Goal: Information Seeking & Learning: Find specific page/section

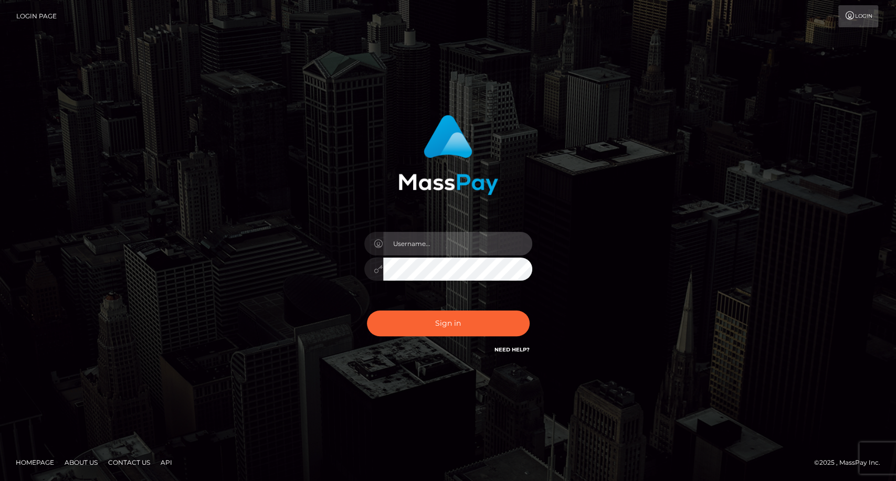
type input "carolina"
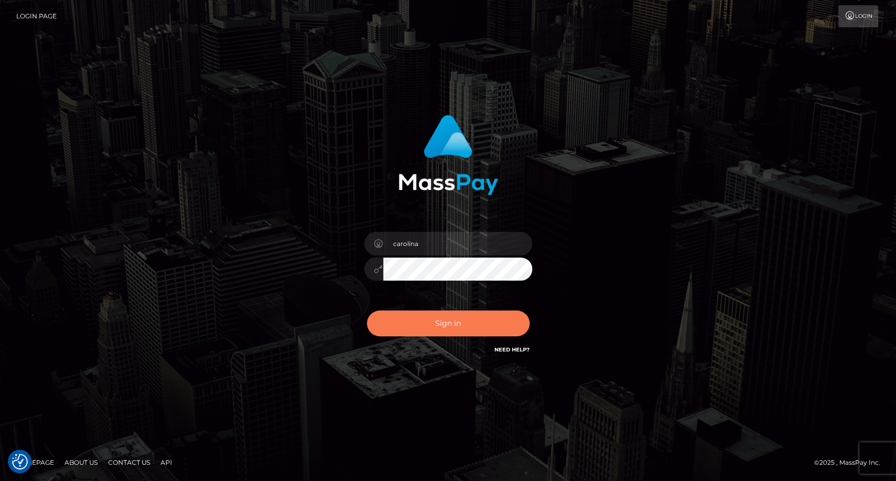
click at [452, 330] on button "Sign in" at bounding box center [448, 324] width 163 height 26
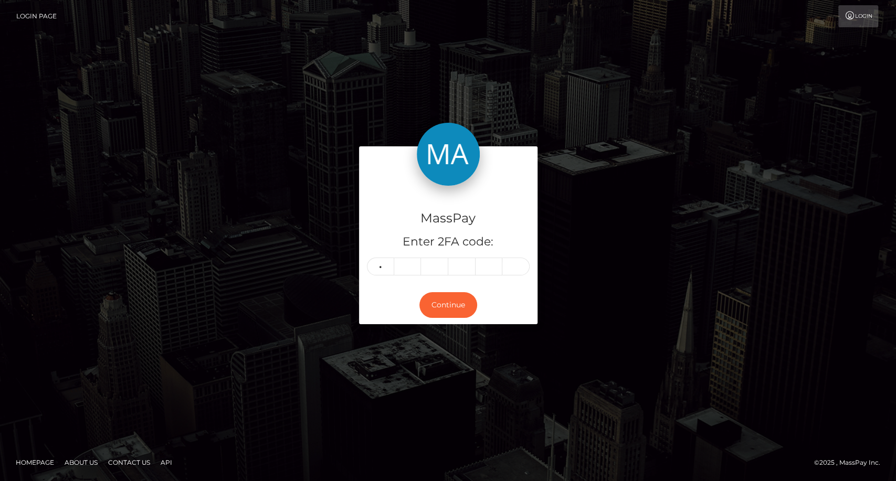
type input "5"
type input "6"
type input "0"
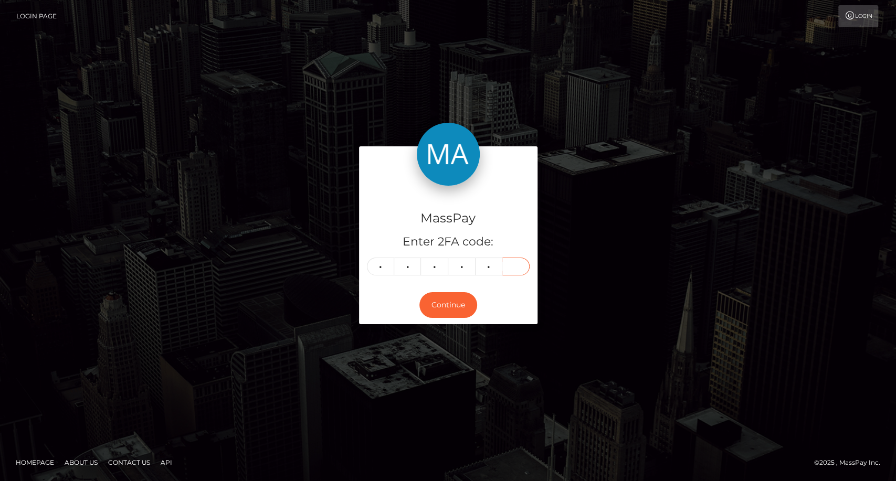
type input "5"
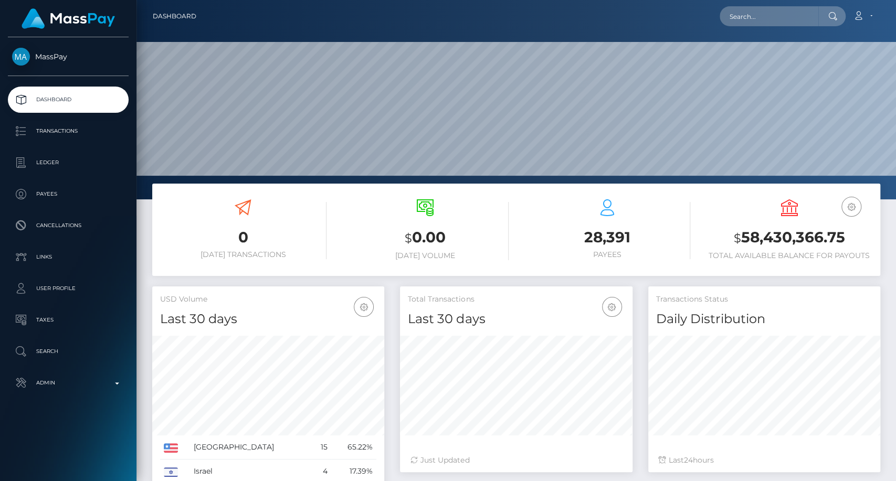
scroll to position [185, 232]
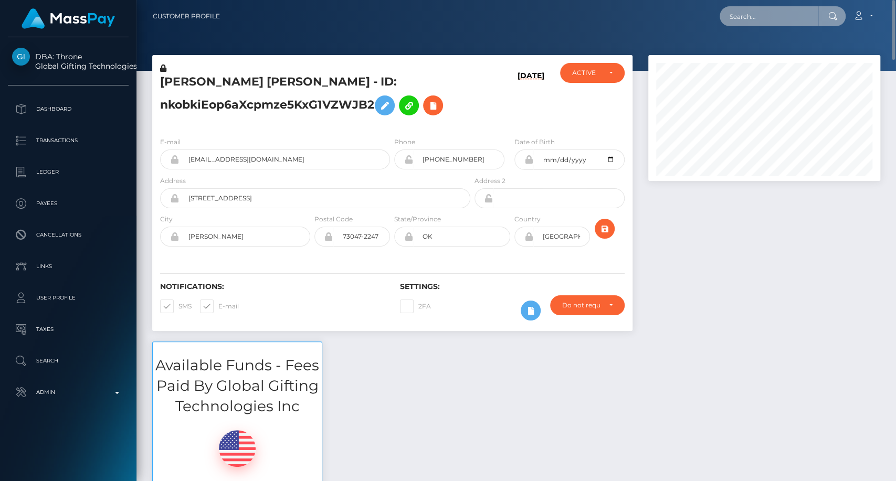
click at [761, 20] on input "text" at bounding box center [769, 16] width 99 height 20
click at [760, 18] on input "Catalina Drama" at bounding box center [769, 16] width 99 height 20
paste input "catalina@masspay.io"
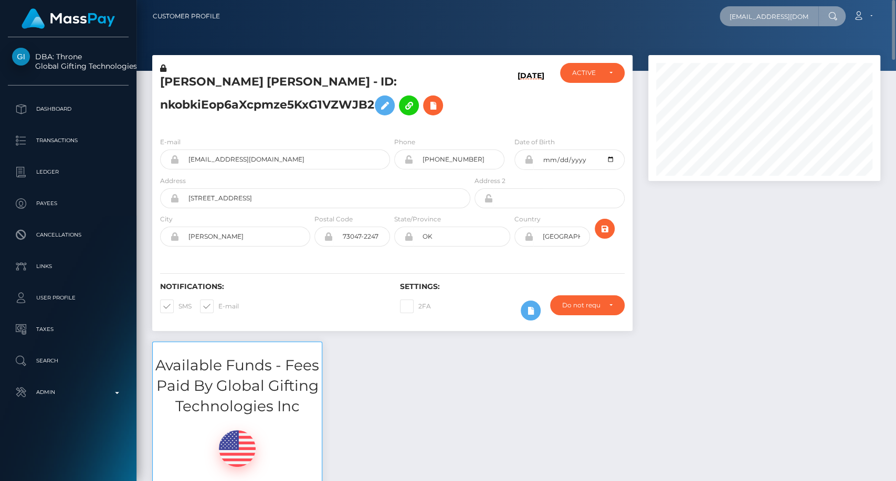
scroll to position [0, 2]
type input "catalina@masspay.io"
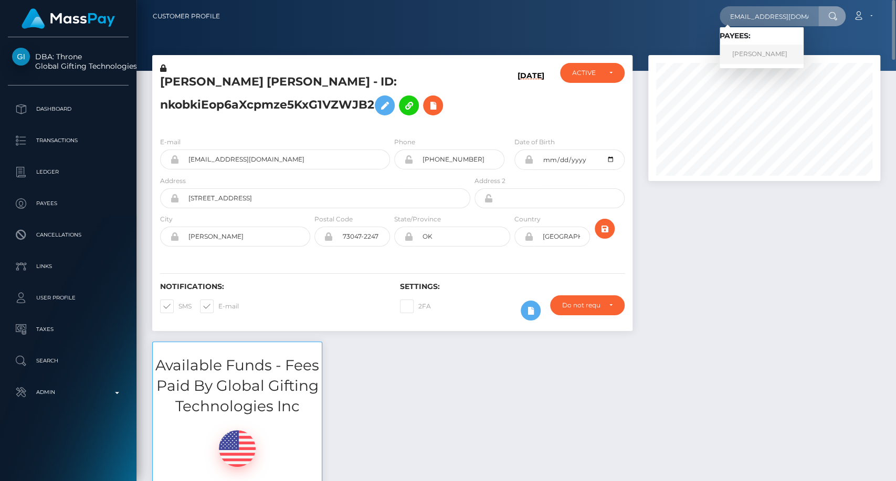
scroll to position [0, 0]
click at [777, 56] on link "Catalina Dramba" at bounding box center [762, 54] width 84 height 19
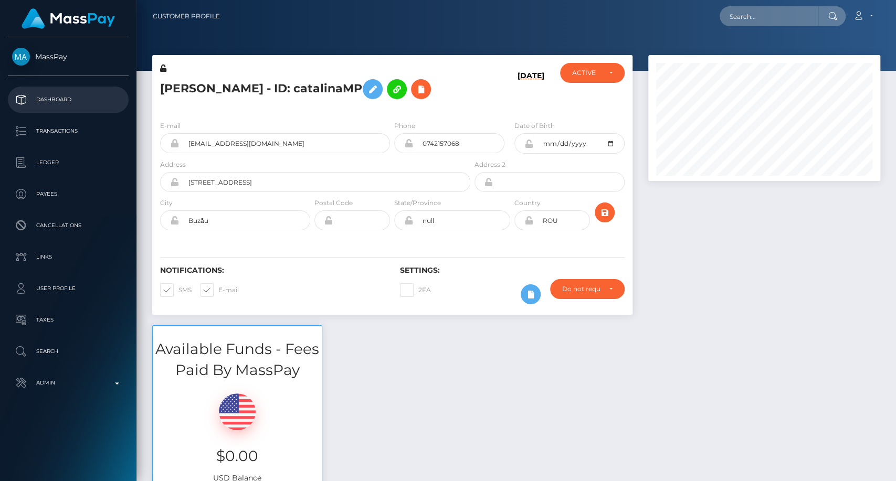
click at [63, 101] on p "Dashboard" at bounding box center [68, 100] width 112 height 16
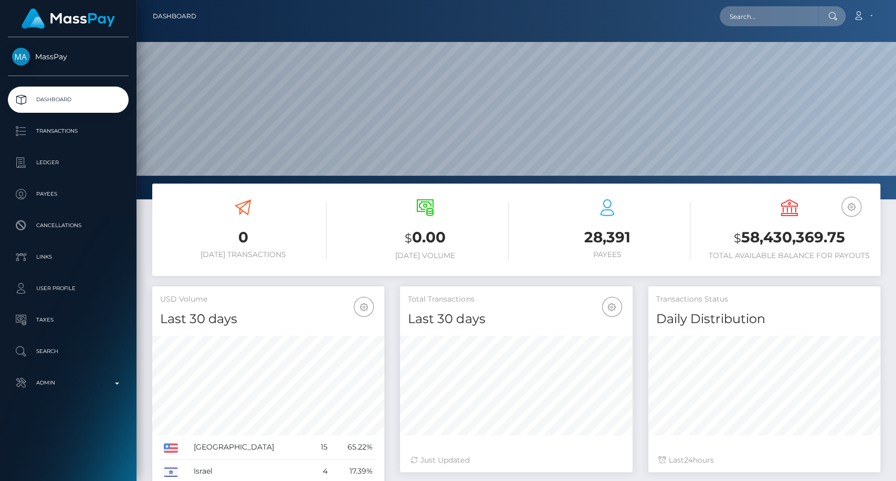
scroll to position [185, 232]
click at [778, 19] on input "text" at bounding box center [769, 16] width 99 height 20
click at [773, 19] on input "text" at bounding box center [769, 16] width 99 height 20
paste input "alex@masspay.io"
type input "alex@masspay.io"
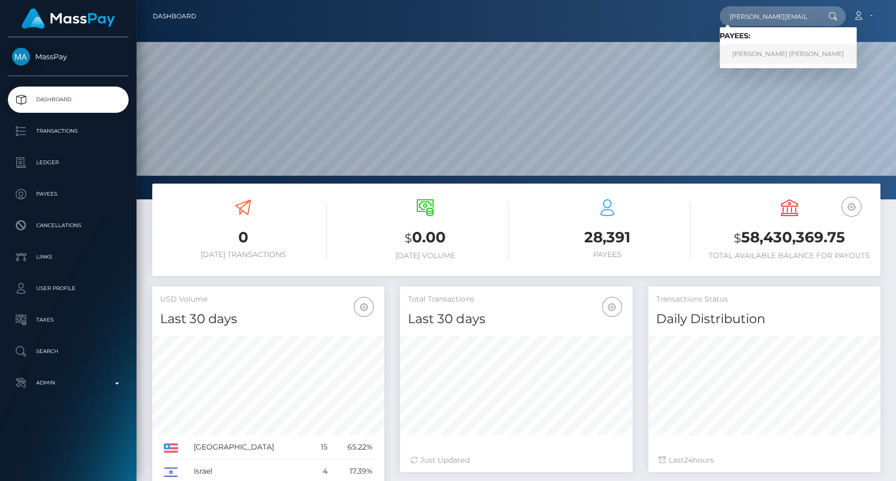
click at [802, 54] on link "Alexandru Florian Stefan" at bounding box center [788, 54] width 137 height 19
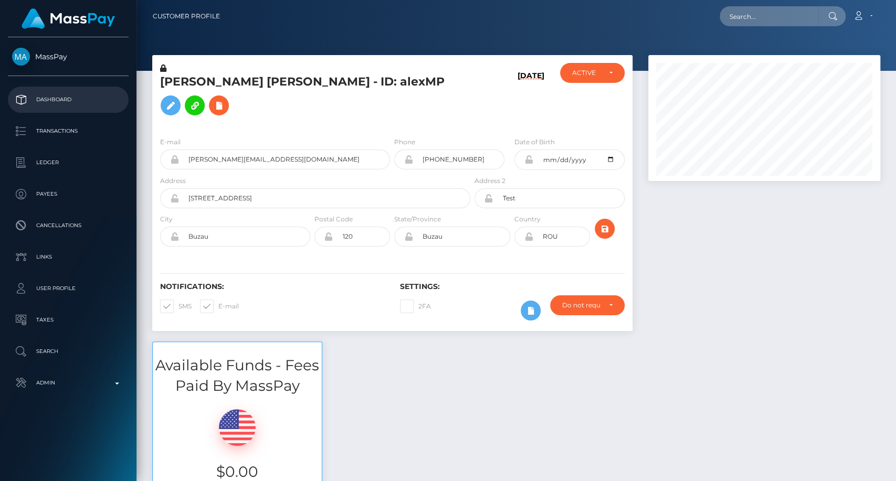
click at [85, 97] on p "Dashboard" at bounding box center [68, 100] width 112 height 16
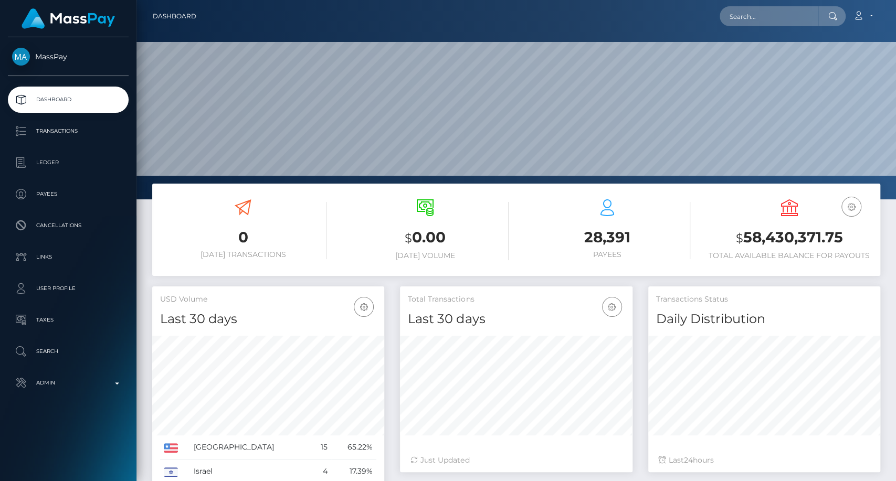
scroll to position [185, 232]
click at [737, 18] on input "text" at bounding box center [769, 16] width 99 height 20
click at [767, 10] on input "text" at bounding box center [769, 16] width 99 height 20
paste input "poact_1lmXXuQ6QQu7"
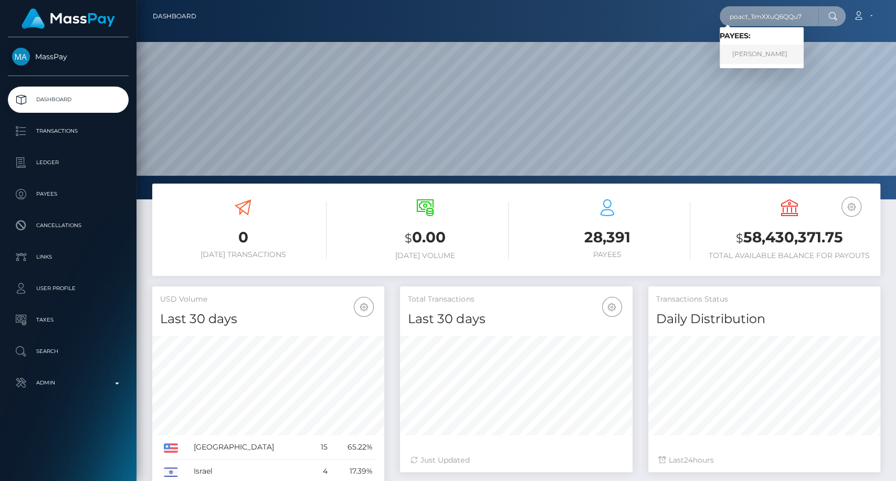
type input "poact_1lmXXuQ6QQu7"
click at [763, 64] on link "ABDUL WAHAB" at bounding box center [762, 54] width 84 height 19
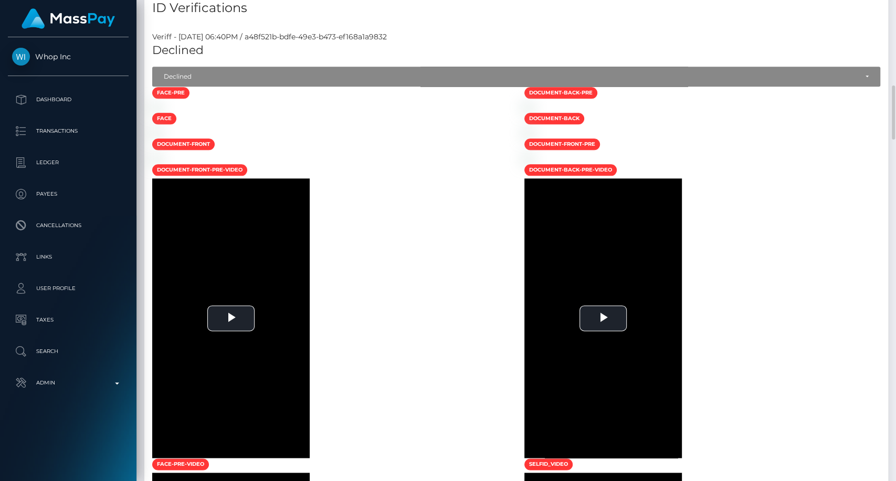
scroll to position [700, 0]
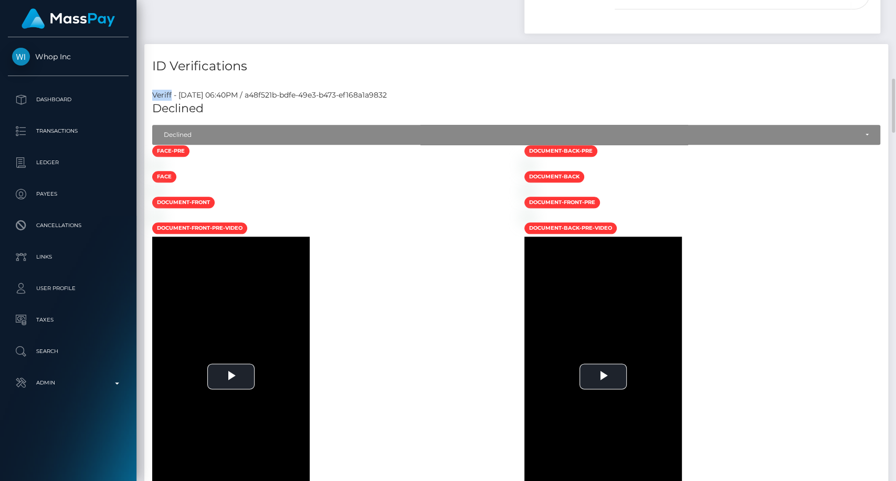
drag, startPoint x: 171, startPoint y: 93, endPoint x: 149, endPoint y: 98, distance: 22.5
click at [149, 98] on div "Veriff - [DATE] 06:40PM / a48f521b-bdfe-49e3-b473-ef168a1a9832" at bounding box center [516, 95] width 744 height 11
copy div "Veriff"
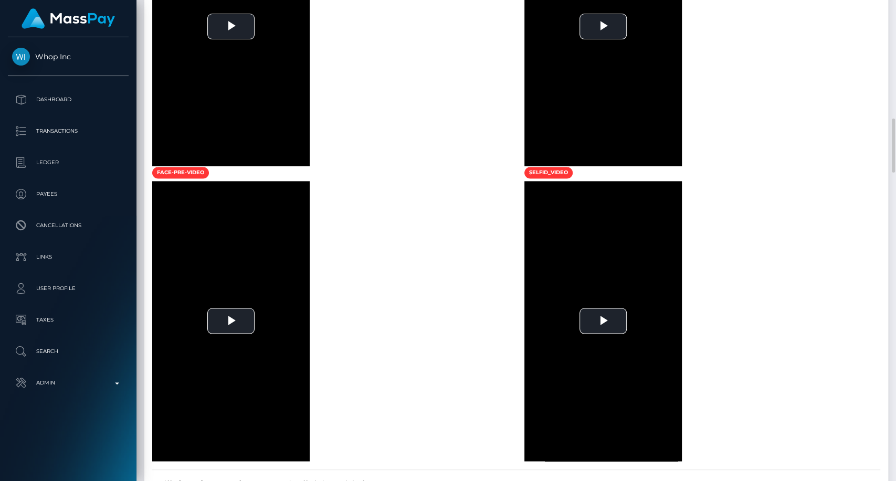
scroll to position [1341, 0]
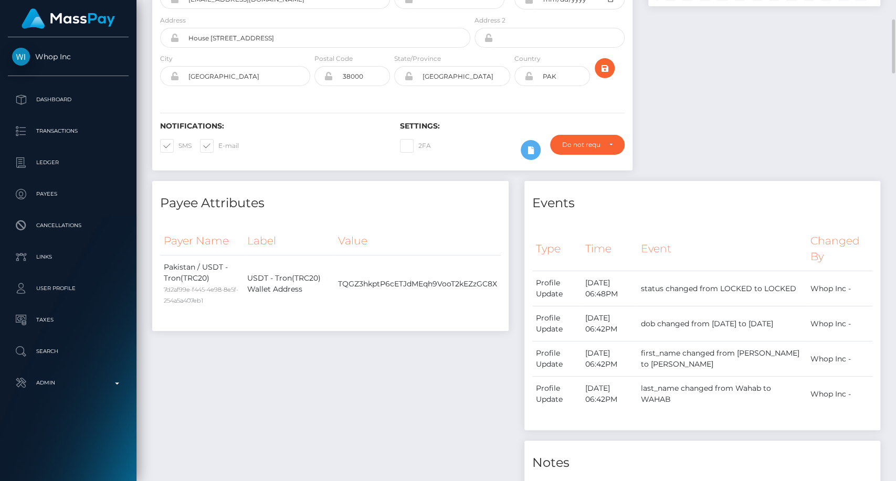
scroll to position [0, 0]
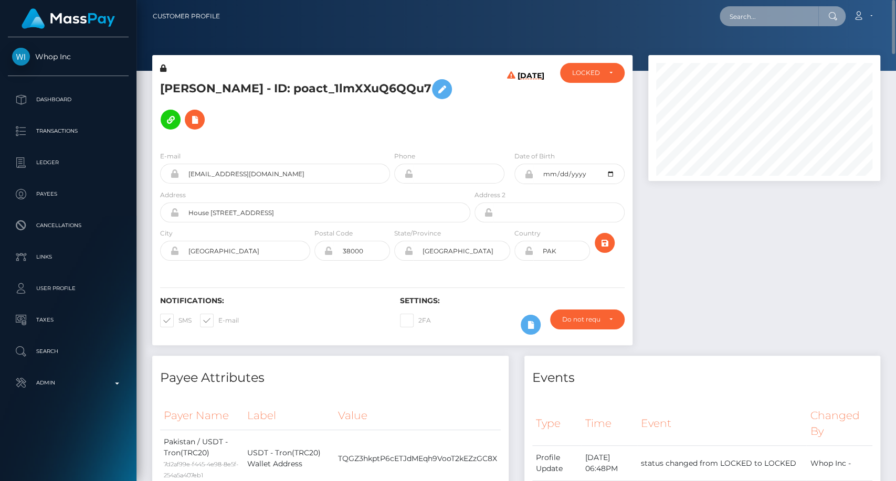
click at [784, 15] on input "text" at bounding box center [769, 16] width 99 height 20
paste input "[EMAIL_ADDRESS][DOMAIN_NAME]"
type input "[EMAIL_ADDRESS][DOMAIN_NAME]"
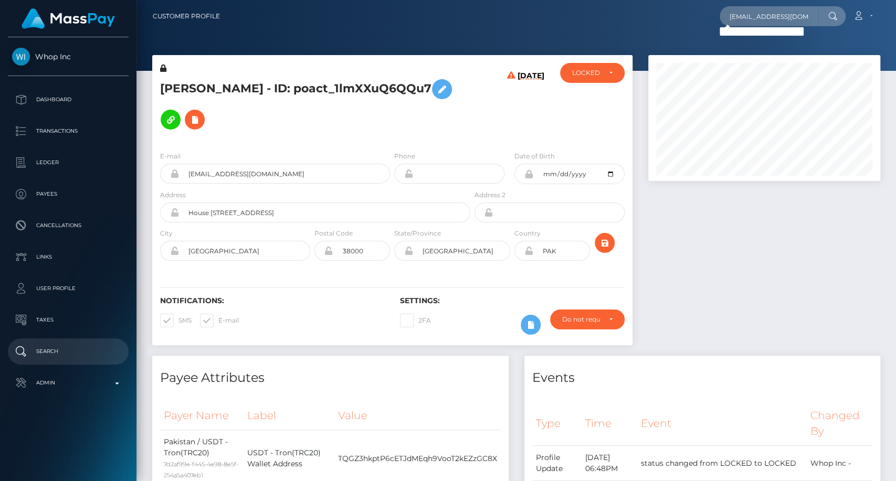
drag, startPoint x: 74, startPoint y: 350, endPoint x: 88, endPoint y: 342, distance: 16.2
click at [74, 350] on p "Search" at bounding box center [68, 352] width 112 height 16
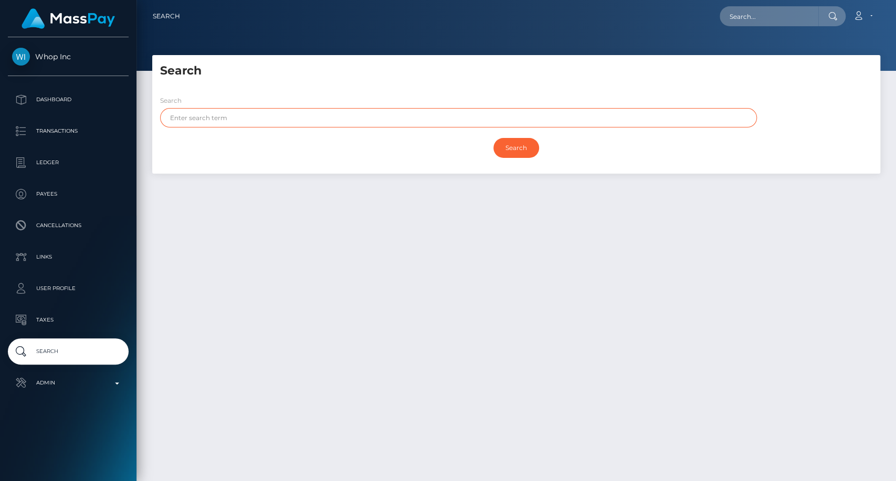
click at [233, 114] on input "text" at bounding box center [458, 117] width 597 height 19
paste input "HOOLEHAN"
type input "HOOLEHAN"
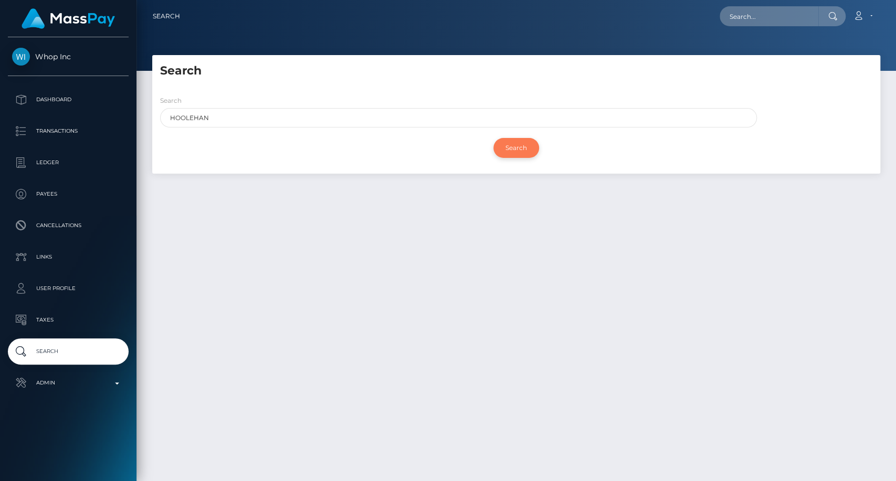
click at [516, 149] on input "Search" at bounding box center [516, 148] width 46 height 20
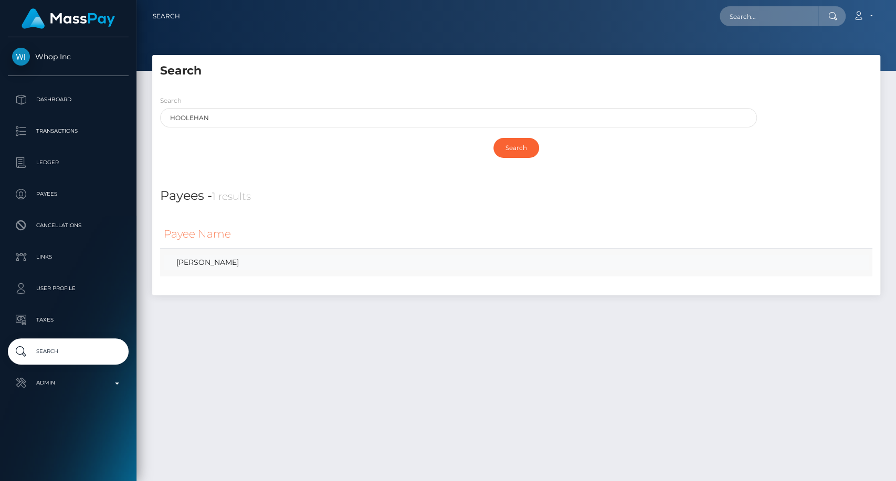
click at [260, 268] on link "SEAN PATRICK HOOLEHAN" at bounding box center [516, 262] width 705 height 15
click at [226, 259] on link "SEAN PATRICK HOOLEHAN" at bounding box center [516, 262] width 705 height 15
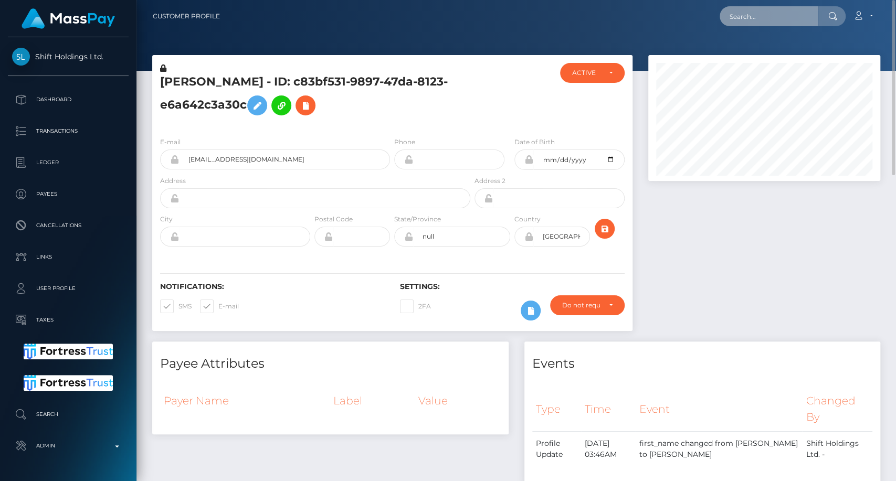
click at [748, 19] on input "text" at bounding box center [769, 16] width 99 height 20
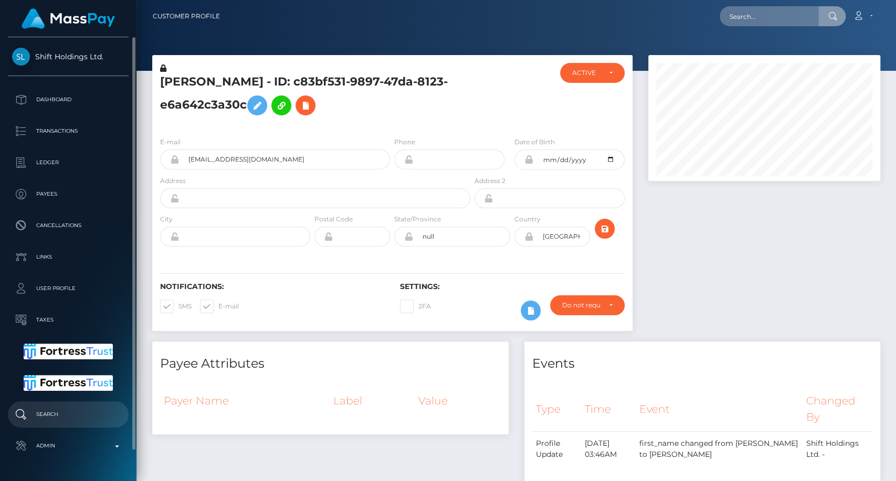
click at [69, 414] on p "Search" at bounding box center [68, 415] width 112 height 16
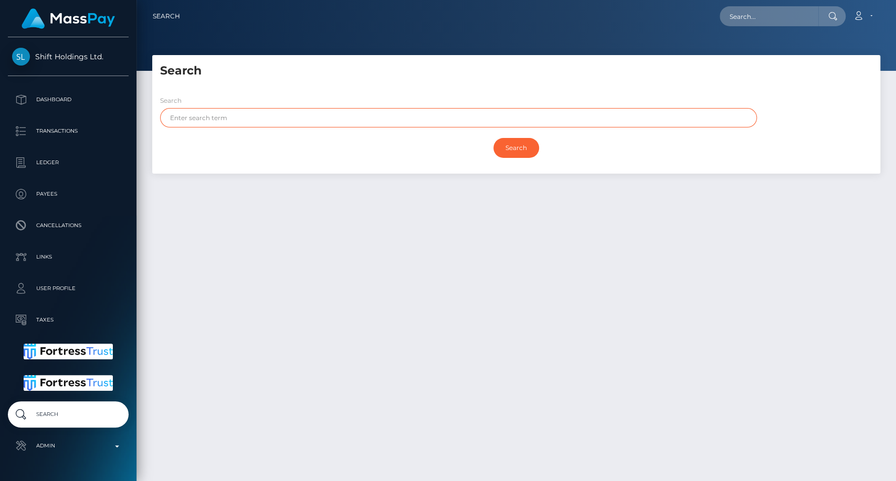
click at [303, 125] on input "text" at bounding box center [458, 117] width 597 height 19
paste input "[PERSON_NAME]"
type input "[PERSON_NAME]"
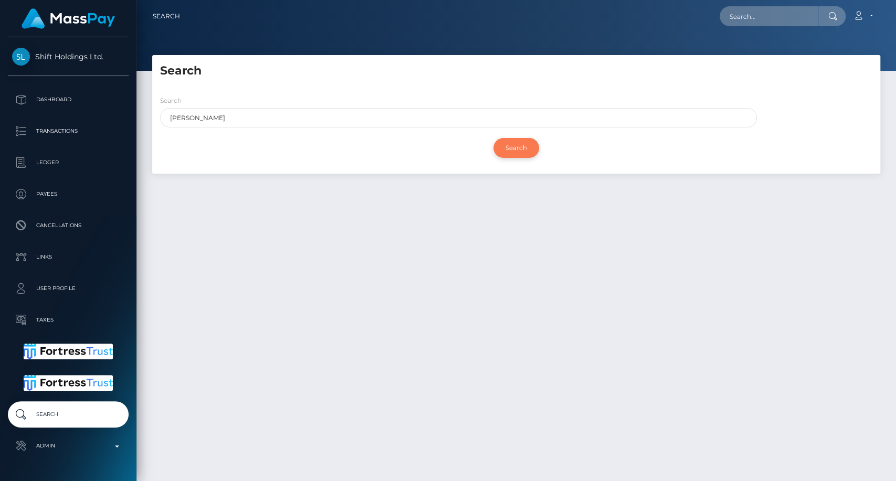
click at [514, 146] on input "Search" at bounding box center [516, 148] width 46 height 20
click at [512, 151] on input "Search" at bounding box center [516, 148] width 46 height 20
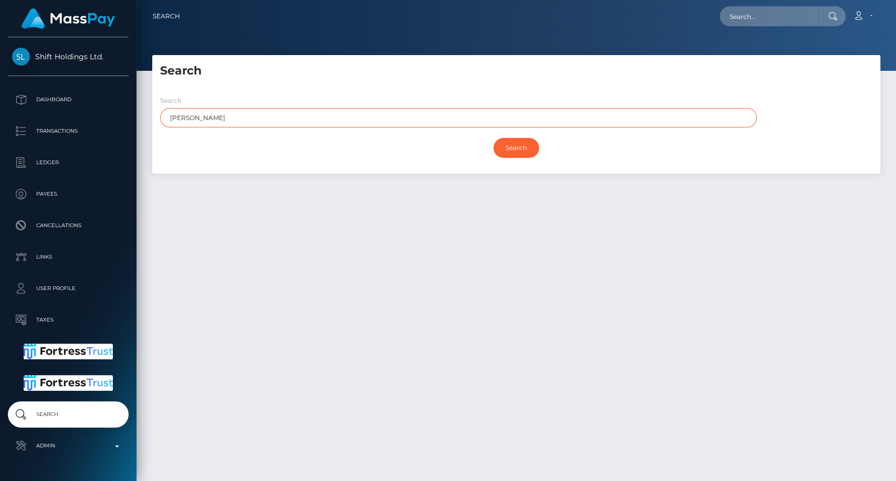
click at [260, 115] on input "[PERSON_NAME]" at bounding box center [458, 117] width 597 height 19
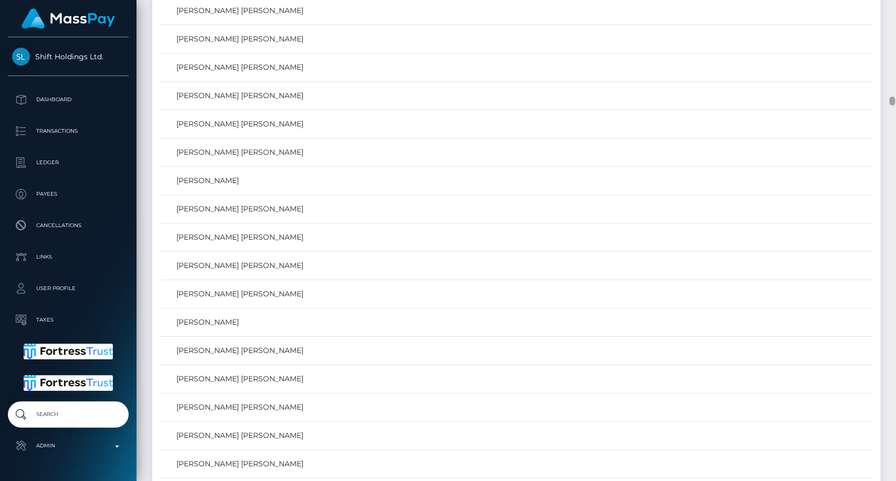
scroll to position [482, 0]
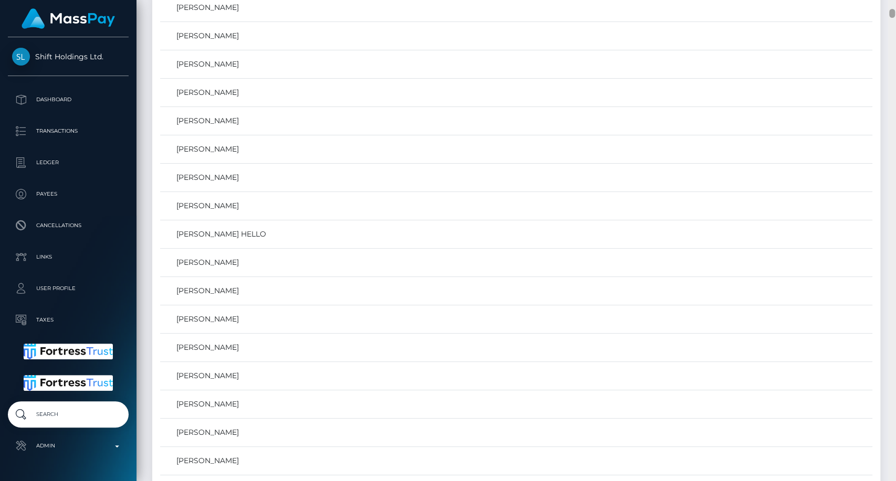
click at [891, 102] on div at bounding box center [892, 241] width 8 height 482
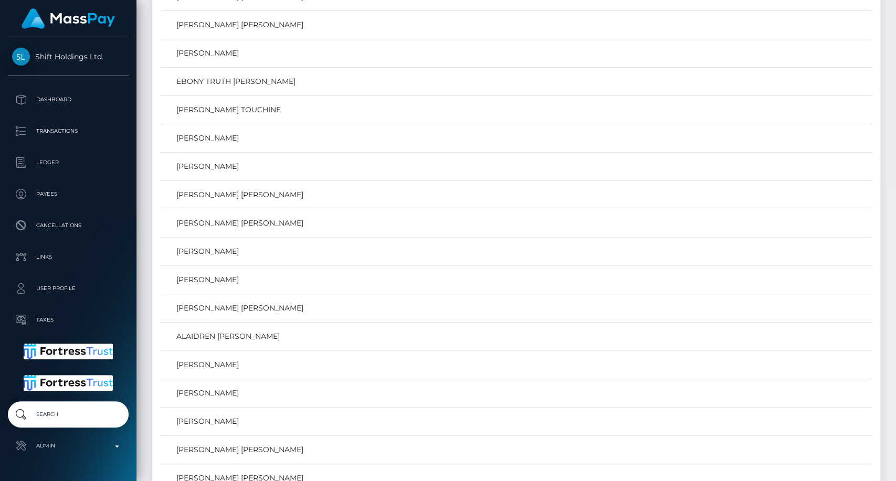
scroll to position [24143, 0]
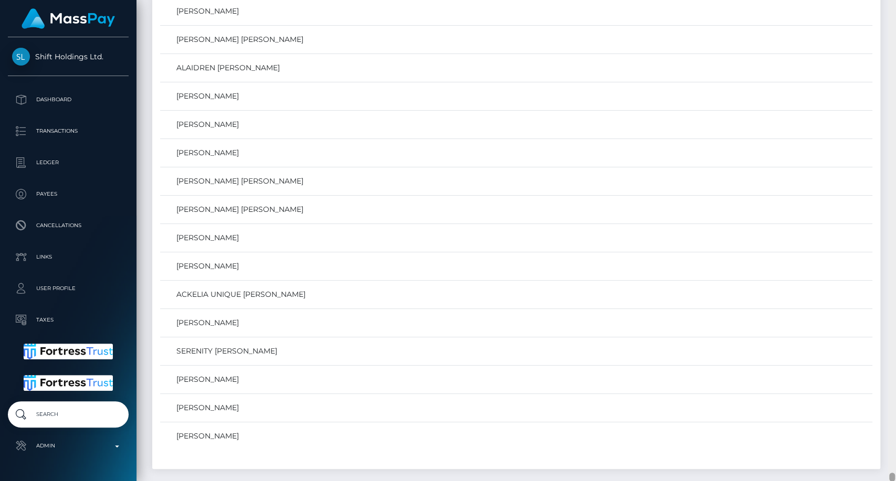
drag, startPoint x: 892, startPoint y: 14, endPoint x: 895, endPoint y: 481, distance: 467.6
click at [895, 481] on html "Shift Holdings Ltd. Dashboard Transactions Ledger Payees Links" at bounding box center [448, 240] width 896 height 481
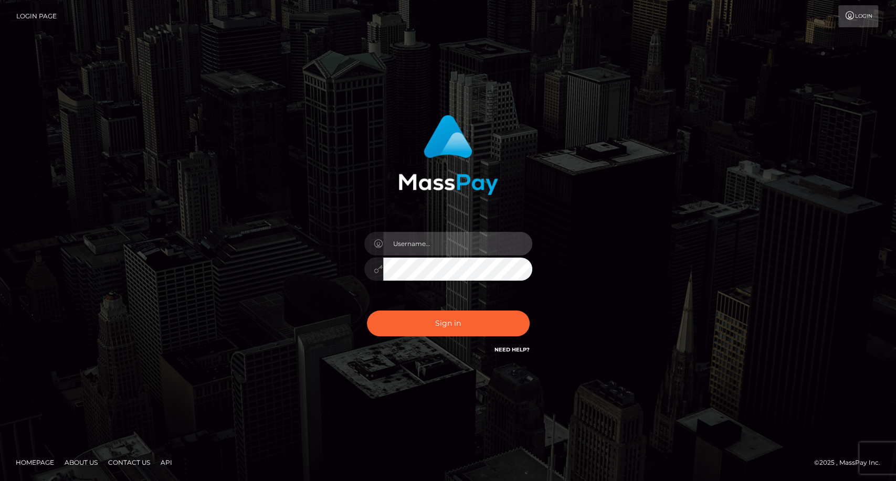
type input "carolina"
click at [430, 246] on input "carolina" at bounding box center [457, 244] width 149 height 24
click at [395, 379] on div "carolina Sign in" at bounding box center [448, 240] width 896 height 425
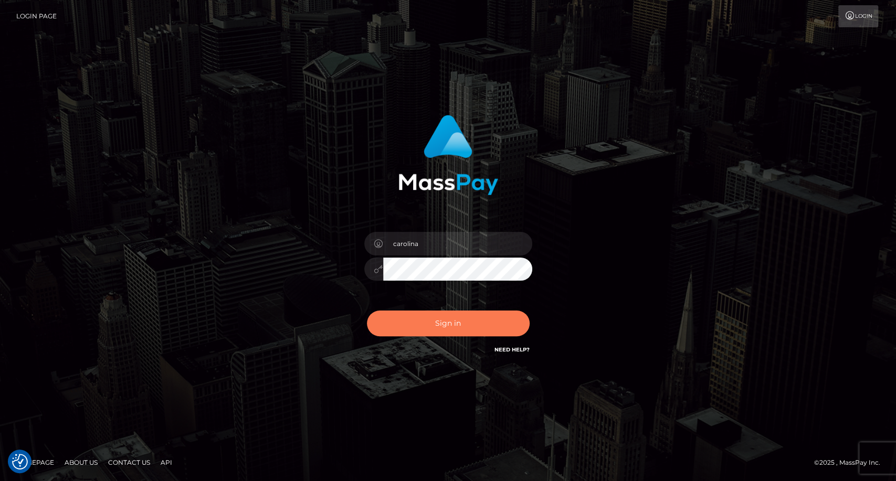
click at [436, 329] on button "Sign in" at bounding box center [448, 324] width 163 height 26
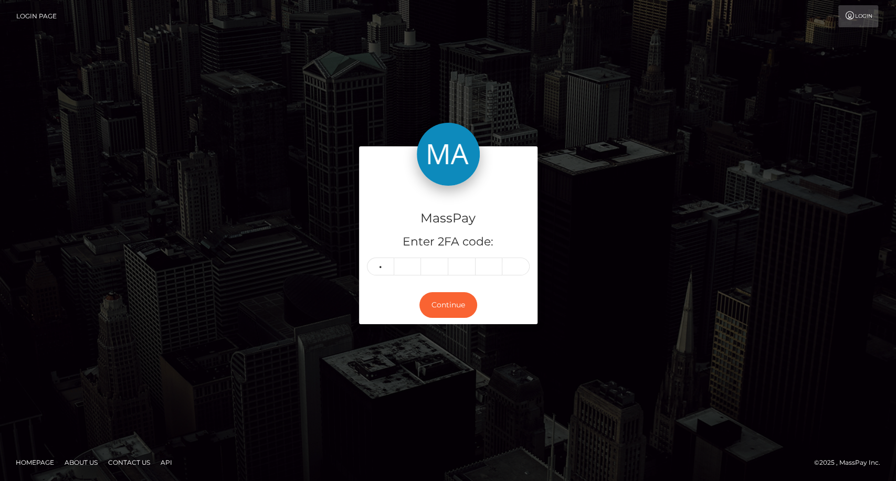
type input "5"
type input "1"
type input "3"
type input "4"
type input "3"
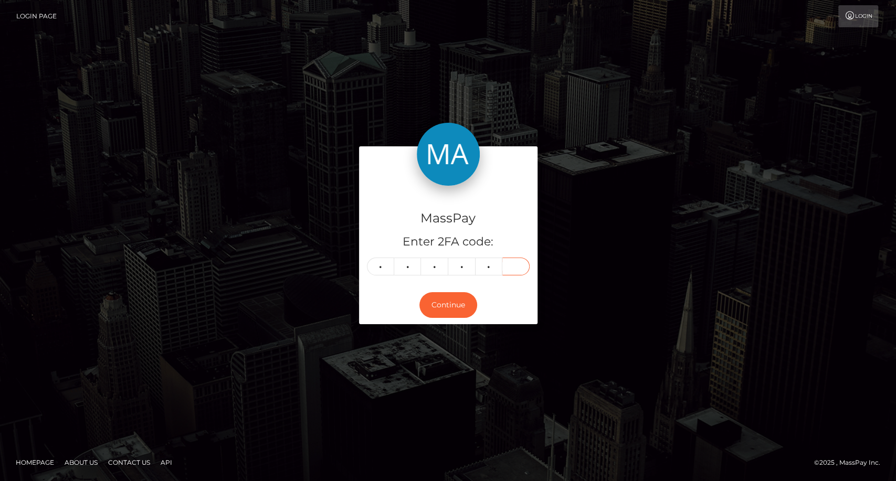
type input "3"
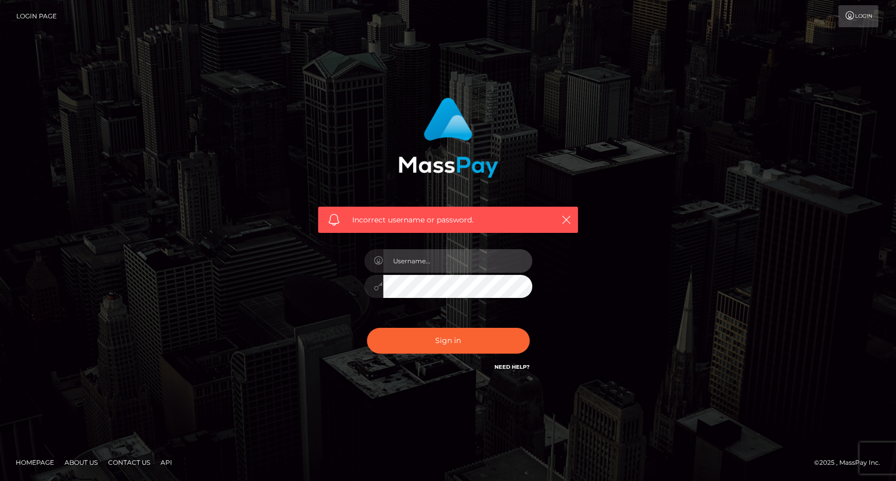
type input "carolina"
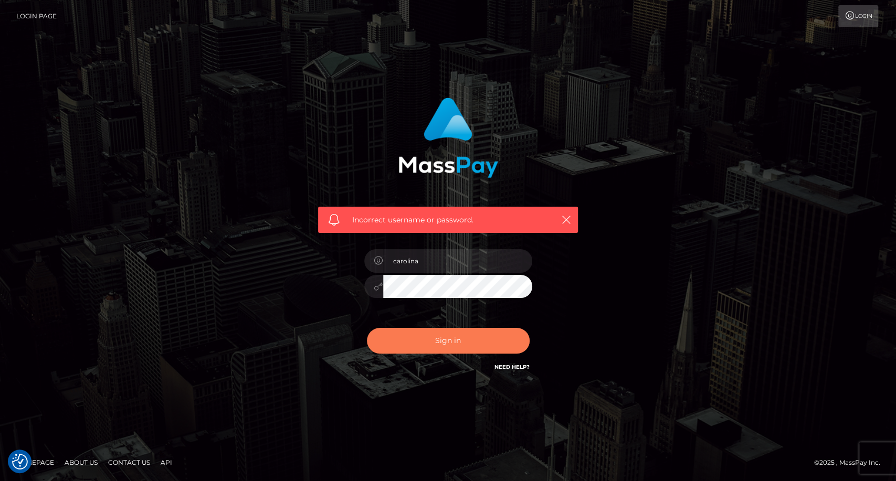
click at [454, 347] on button "Sign in" at bounding box center [448, 341] width 163 height 26
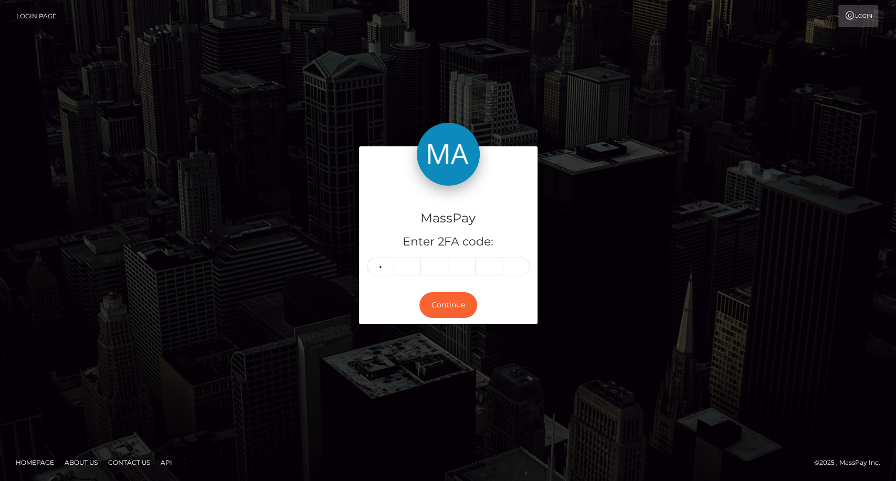
type input "5"
type input "1"
type input "5"
type input "3"
type input "4"
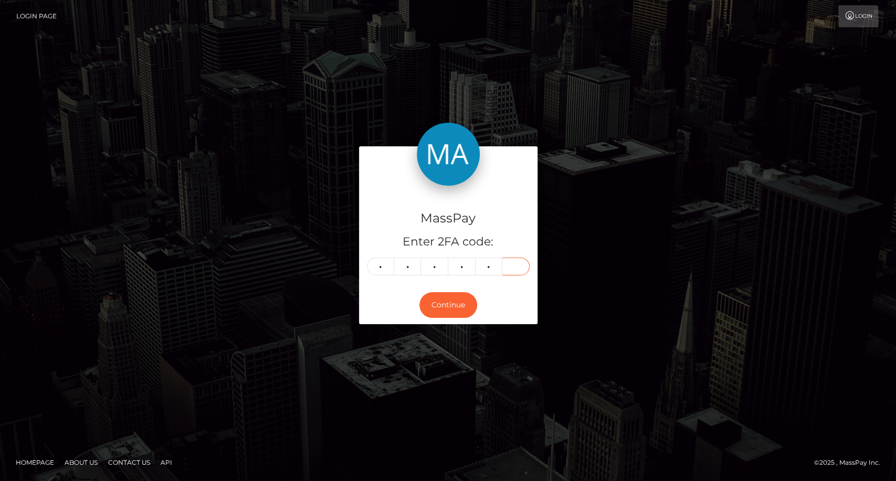
type input "3"
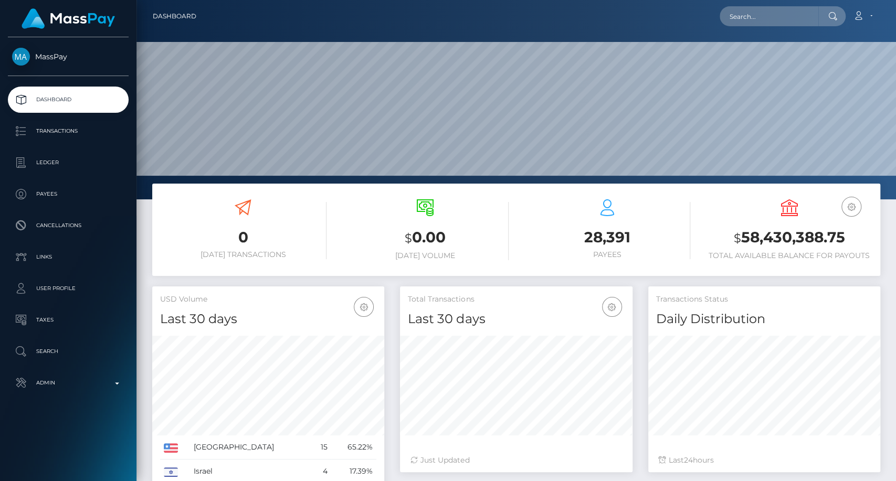
scroll to position [185, 232]
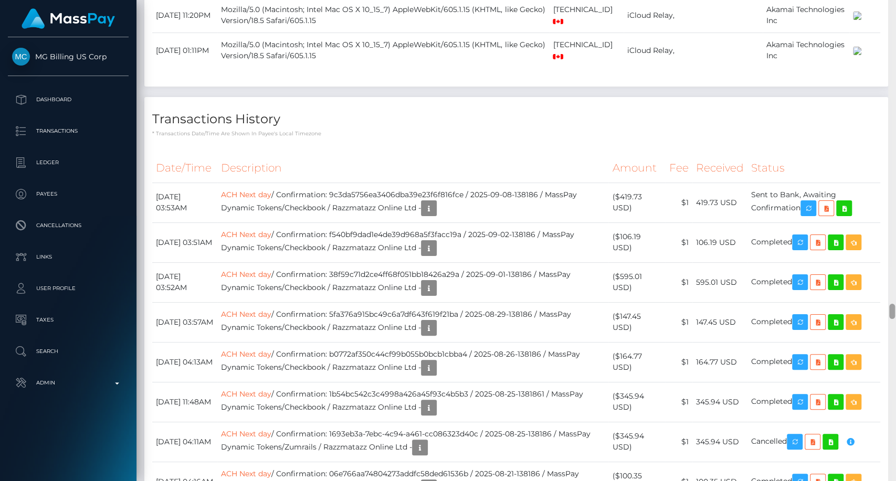
scroll to position [9412, 0]
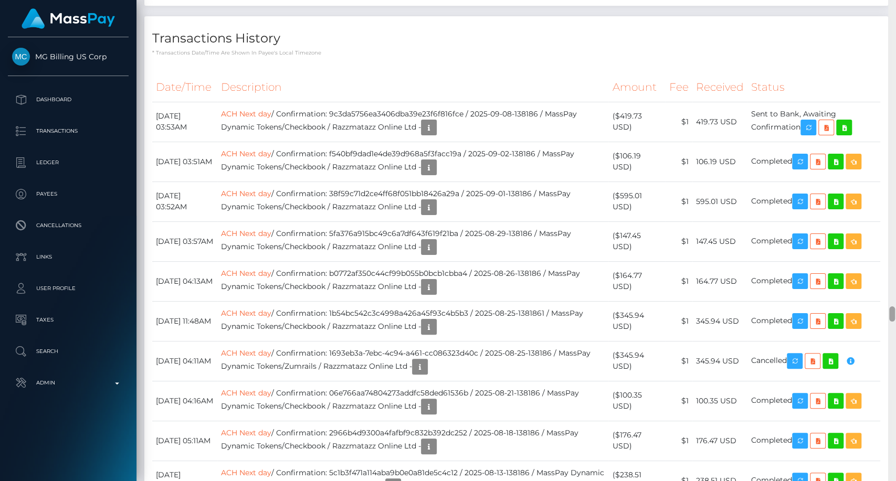
drag, startPoint x: 891, startPoint y: 66, endPoint x: 895, endPoint y: 313, distance: 247.7
click at [895, 313] on div at bounding box center [892, 241] width 8 height 482
click at [815, 134] on icon "button" at bounding box center [808, 127] width 13 height 13
click at [618, 142] on td "($419.73 USD)" at bounding box center [636, 122] width 57 height 40
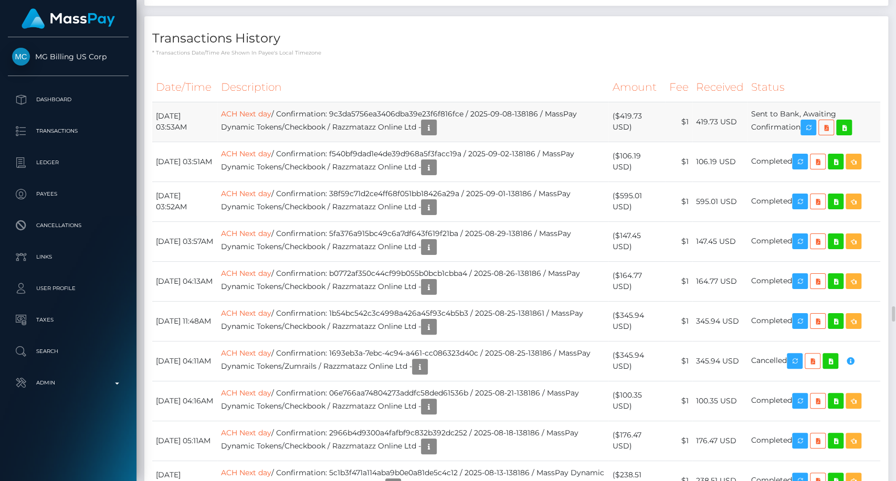
drag, startPoint x: 623, startPoint y: 242, endPoint x: 638, endPoint y: 256, distance: 19.7
click at [638, 142] on td "($419.73 USD)" at bounding box center [636, 122] width 57 height 40
copy td "$419.73 USD"
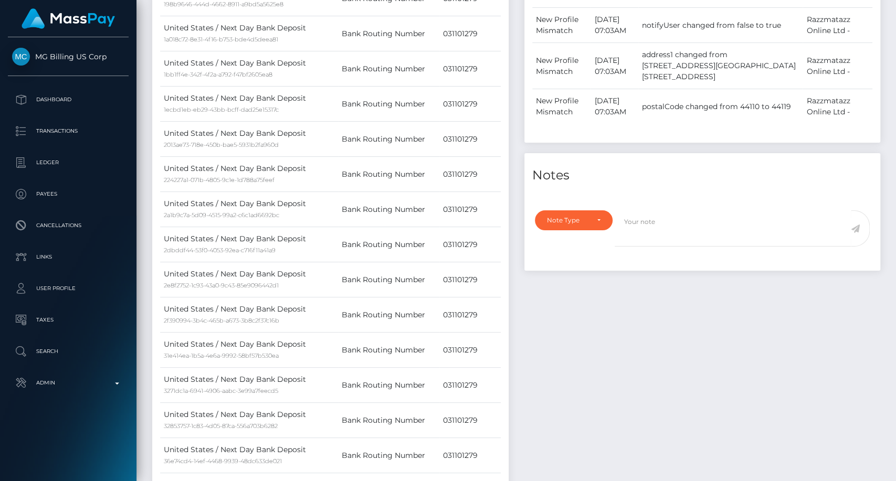
scroll to position [0, 0]
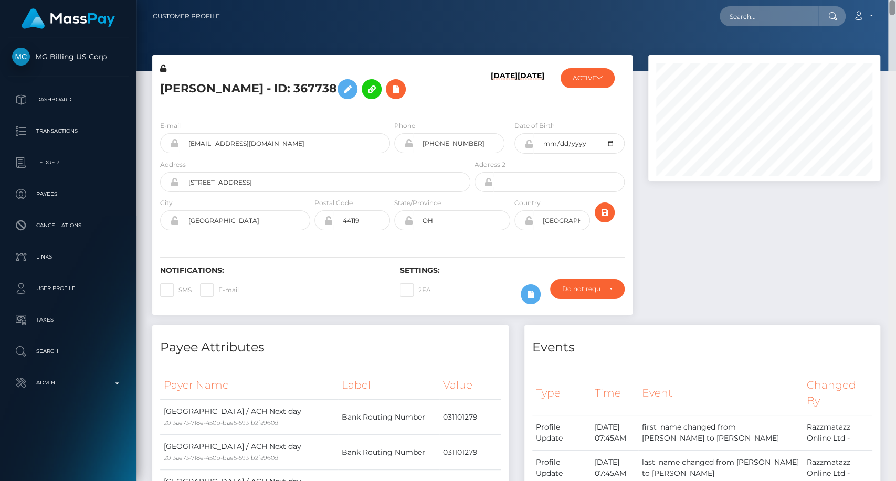
drag, startPoint x: 891, startPoint y: 261, endPoint x: 884, endPoint y: -9, distance: 269.9
click at [884, 0] on html "MG Billing US Corp Dashboard Transactions Ledger Payees Links" at bounding box center [448, 240] width 896 height 481
click at [774, 16] on input "text" at bounding box center [769, 16] width 99 height 20
paste input "iseliza@outlook.com"
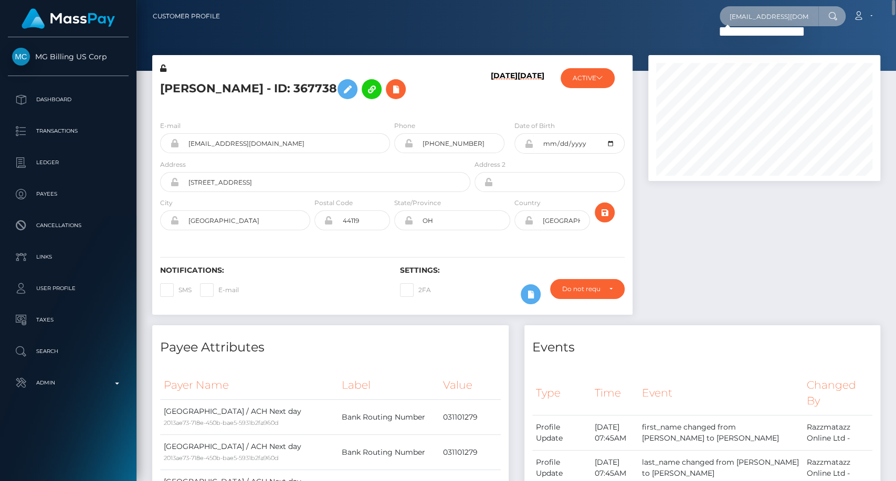
click at [806, 16] on input "iseliza@outlook.com" at bounding box center [769, 16] width 99 height 20
type input "iseliza@outlook.com"
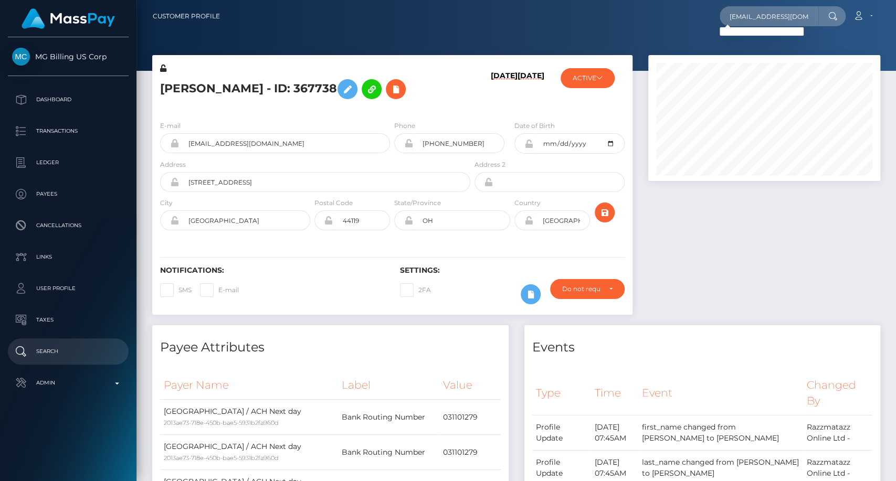
click at [18, 355] on p "Search" at bounding box center [68, 352] width 112 height 16
click at [27, 353] on p "Search" at bounding box center [68, 352] width 112 height 16
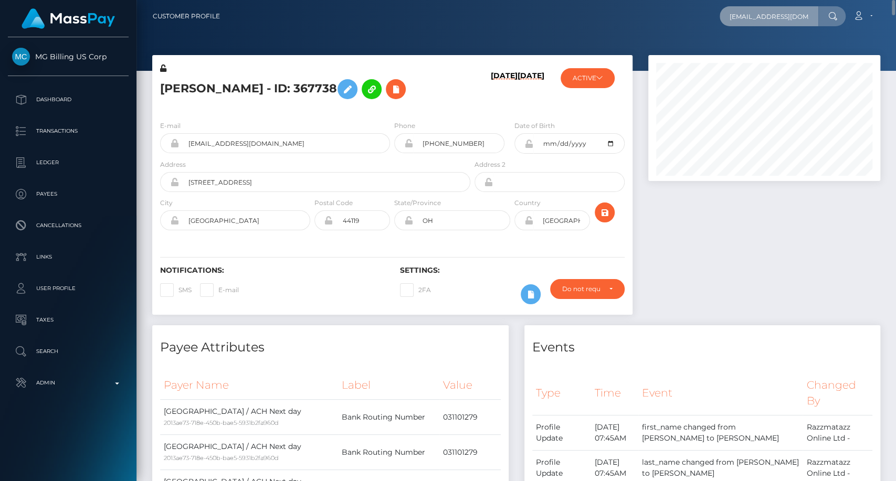
click at [784, 20] on input "iseliza@outlook.com" at bounding box center [769, 16] width 99 height 20
click at [784, 20] on input "[EMAIL_ADDRESS][DOMAIN_NAME]" at bounding box center [769, 16] width 99 height 20
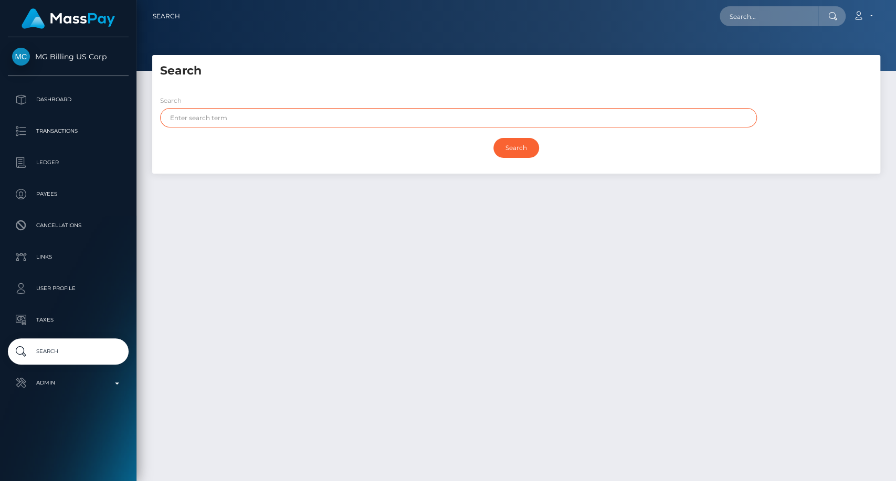
click at [182, 122] on input "text" at bounding box center [458, 117] width 597 height 19
paste input "[EMAIL_ADDRESS][DOMAIN_NAME]"
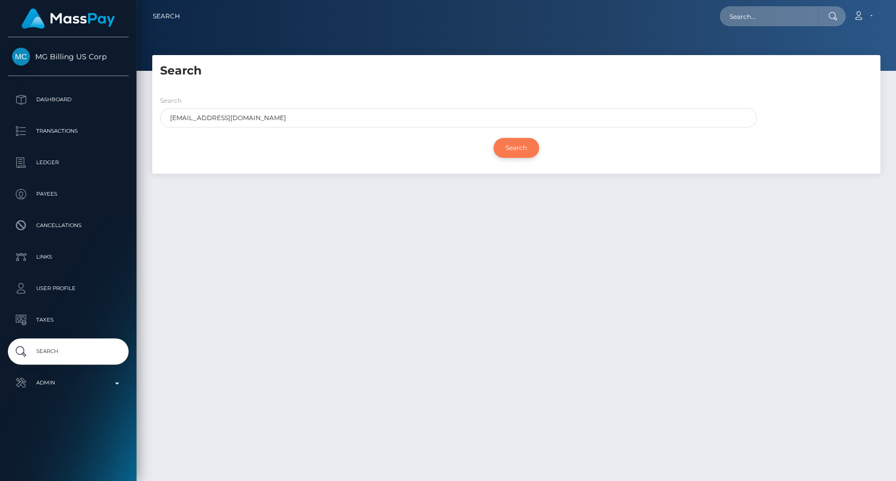
click at [522, 152] on input "Search" at bounding box center [516, 148] width 46 height 20
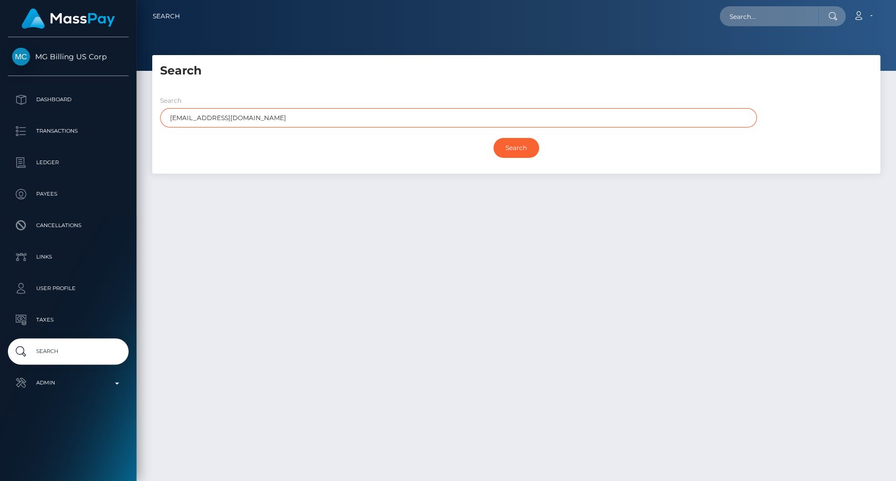
click at [221, 115] on input "iseliza@outlook.com" at bounding box center [458, 117] width 597 height 19
click at [220, 114] on input "iseliza@outlook.com" at bounding box center [458, 117] width 597 height 19
paste input "Montiel"
drag, startPoint x: 262, startPoint y: 118, endPoint x: 175, endPoint y: 123, distance: 87.8
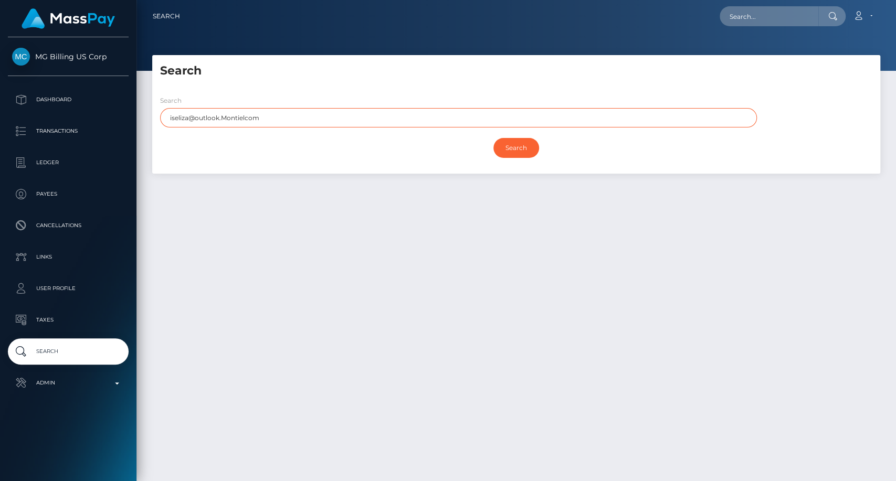
click at [175, 123] on input "iseliza@outlook.Montielcom" at bounding box center [458, 117] width 597 height 19
paste input "Montiel"
click at [175, 119] on input "isMontiel" at bounding box center [458, 117] width 597 height 19
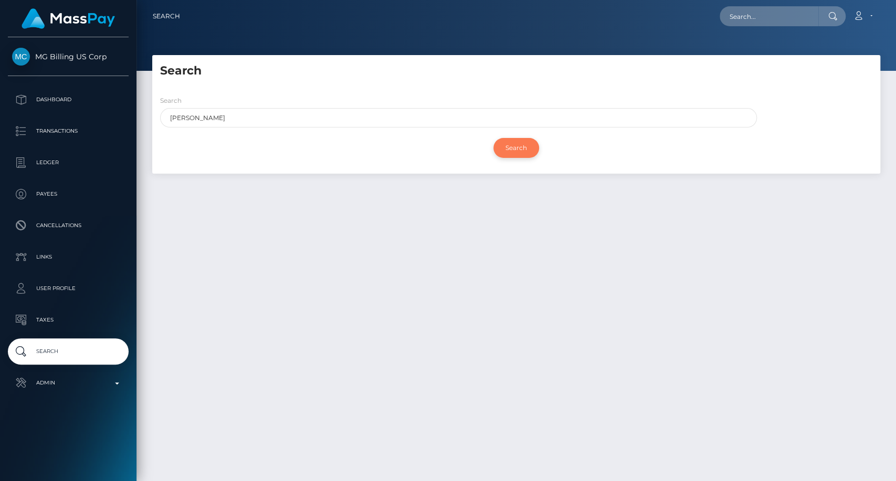
click at [506, 146] on input "Search" at bounding box center [516, 148] width 46 height 20
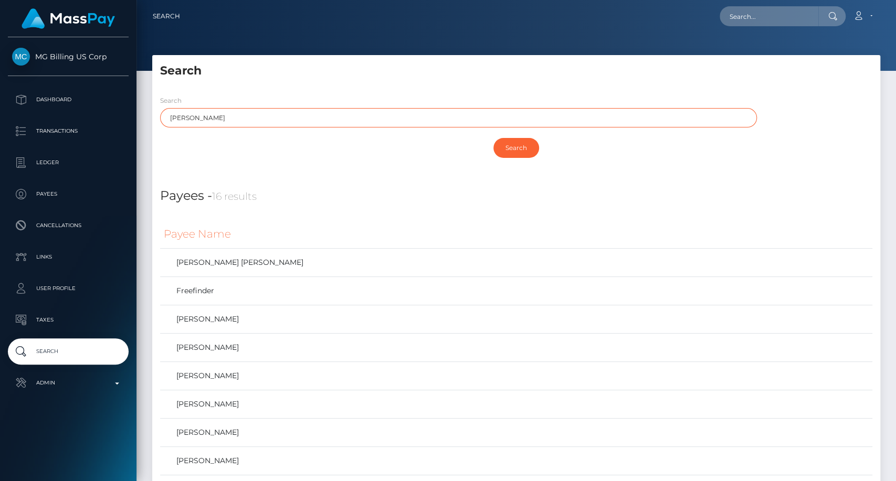
click at [168, 114] on input "Montiel" at bounding box center [458, 117] width 597 height 19
drag, startPoint x: 183, startPoint y: 119, endPoint x: 132, endPoint y: 122, distance: 51.0
click at [132, 122] on div "MG Billing US Corp Dashboard Transactions Ledger Payees Cancellations" at bounding box center [448, 240] width 896 height 481
type input "Montiel"
click at [589, 70] on h5 "Search" at bounding box center [516, 71] width 712 height 16
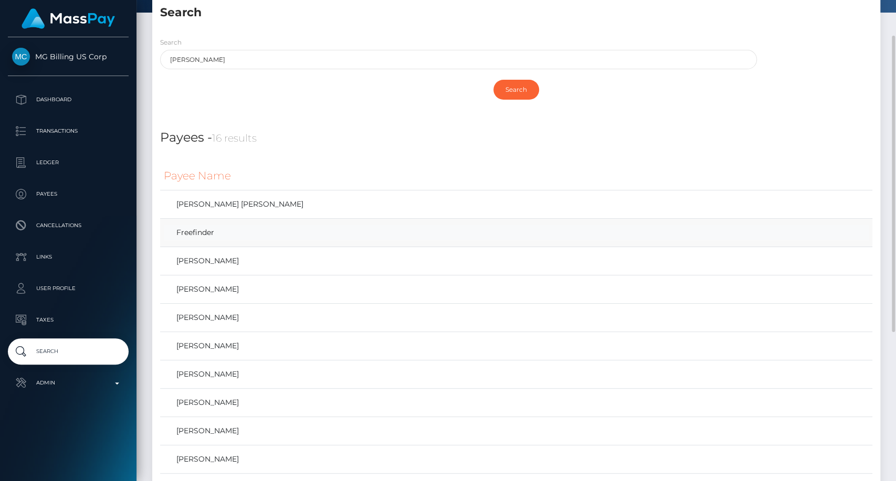
scroll to position [117, 0]
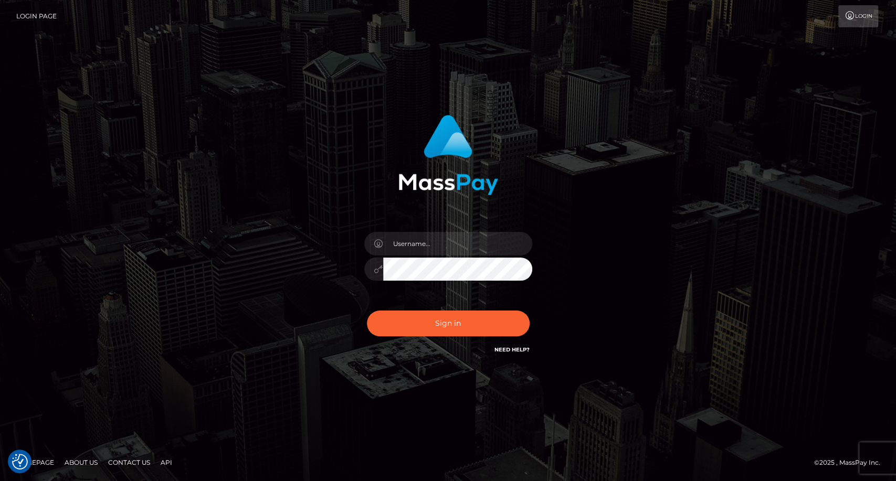
type input "carolina"
click at [479, 327] on button "Sign in" at bounding box center [448, 324] width 163 height 26
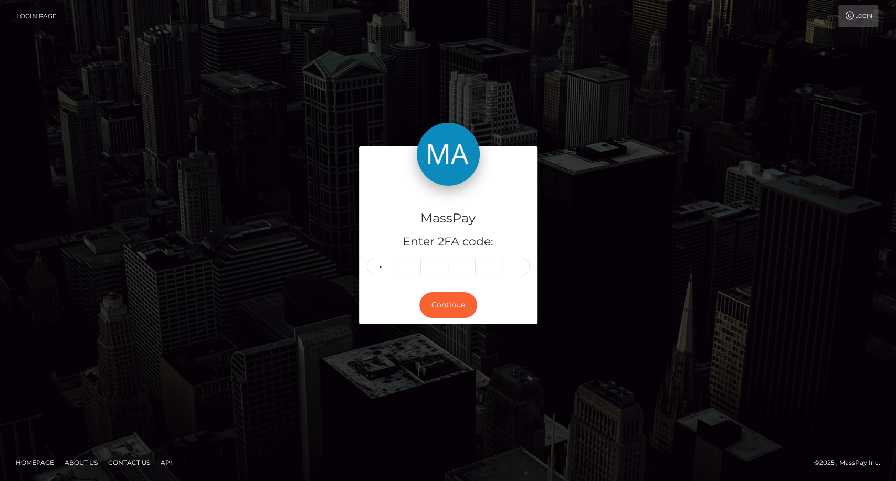
type input "3"
type input "2"
type input "1"
type input "7"
type input "5"
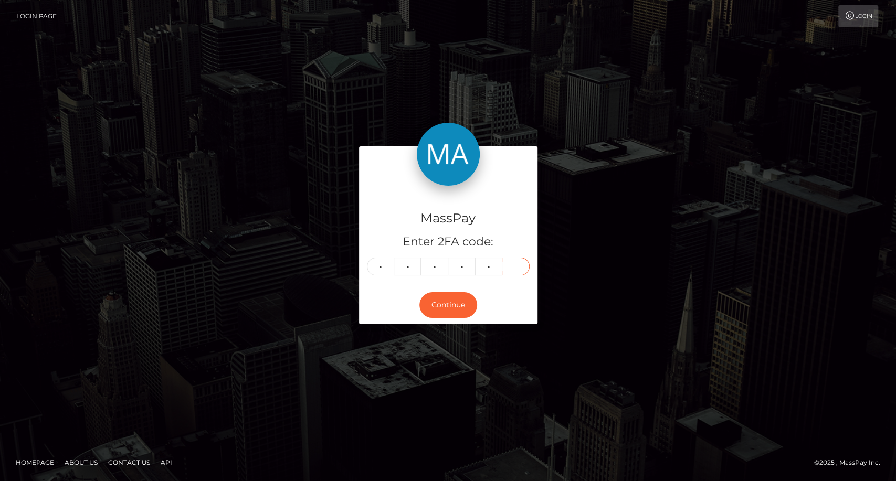
type input "9"
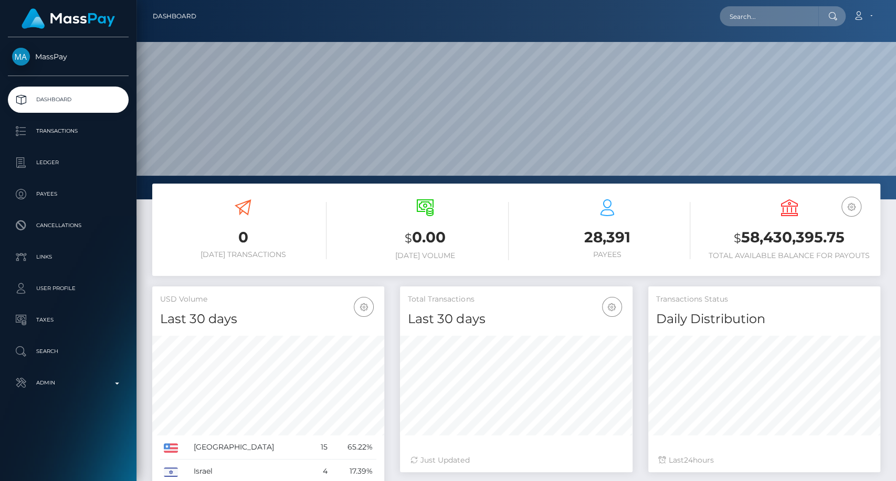
scroll to position [185, 232]
click at [765, 11] on input "text" at bounding box center [769, 16] width 99 height 20
paste input "[EMAIL_ADDRESS][DOMAIN_NAME]"
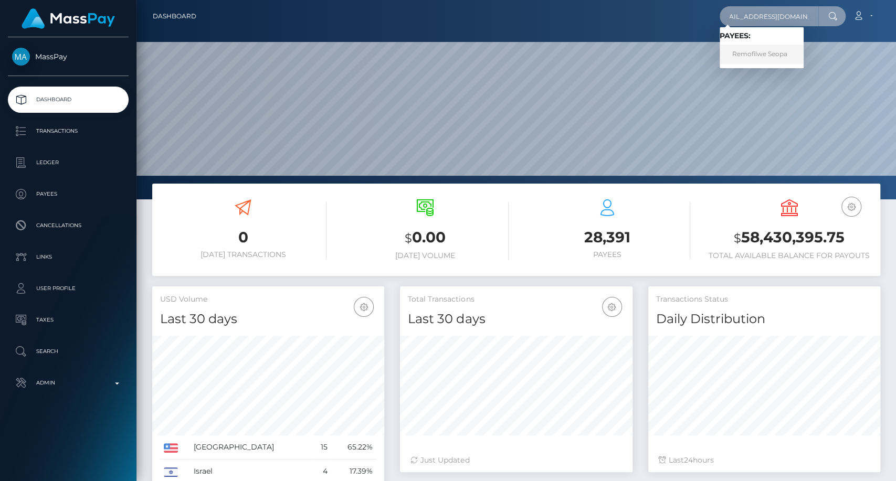
type input "[EMAIL_ADDRESS][DOMAIN_NAME]"
click at [775, 57] on link "Remofilwe Seopa" at bounding box center [762, 54] width 84 height 19
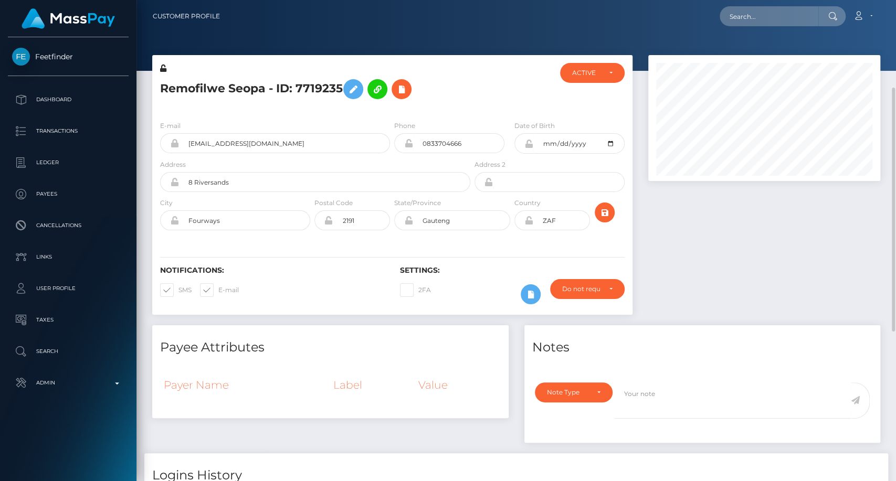
scroll to position [117, 0]
